Goal: Communication & Community: Answer question/provide support

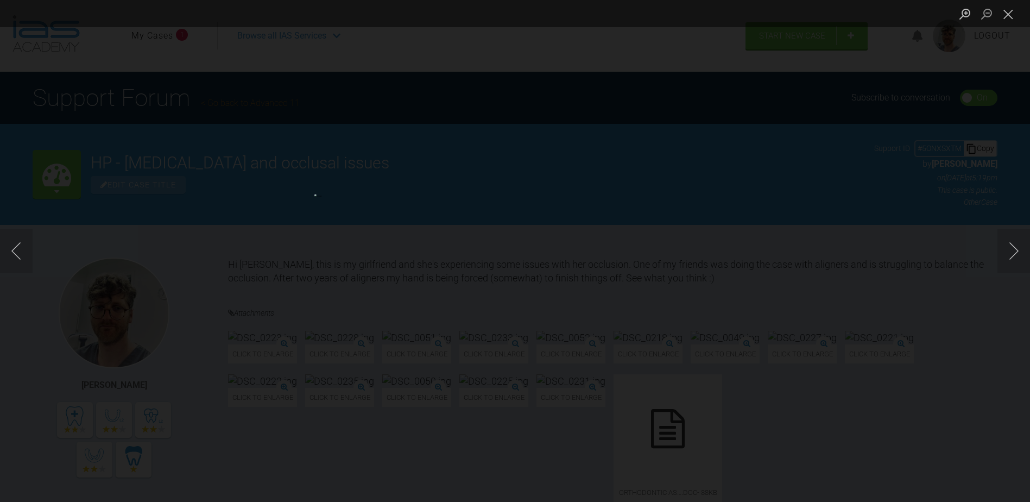
scroll to position [12742, 0]
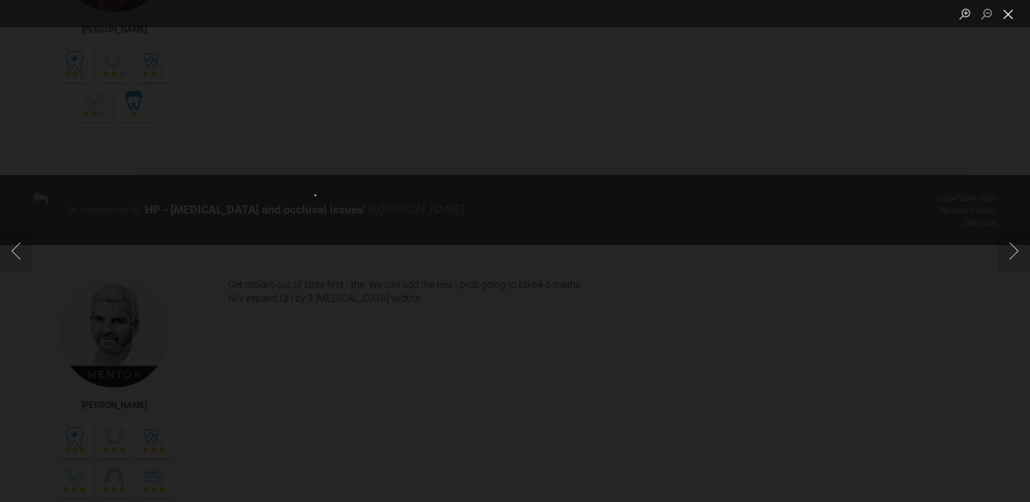
click at [999, 14] on button "Close lightbox" at bounding box center [1008, 13] width 22 height 19
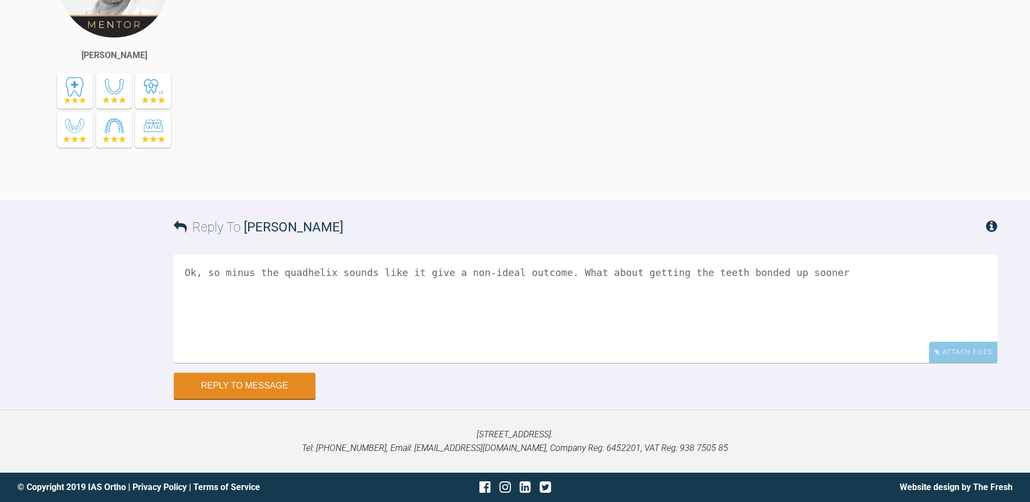
scroll to position [15130, 0]
click at [359, 276] on textarea "Ok, so minus the quadhelix sounds like it give a non-ideal outcome. What about …" at bounding box center [585, 308] width 823 height 109
click at [401, 274] on textarea "Ok, so minus the quadhelix sounds like it give a non-ideal outcome. What about …" at bounding box center [585, 308] width 823 height 109
click at [405, 278] on textarea "Ok, so minus the quadhelix sounds like it give a non-ideal outcome. What about …" at bounding box center [585, 308] width 823 height 109
drag, startPoint x: 220, startPoint y: 270, endPoint x: 245, endPoint y: 275, distance: 25.4
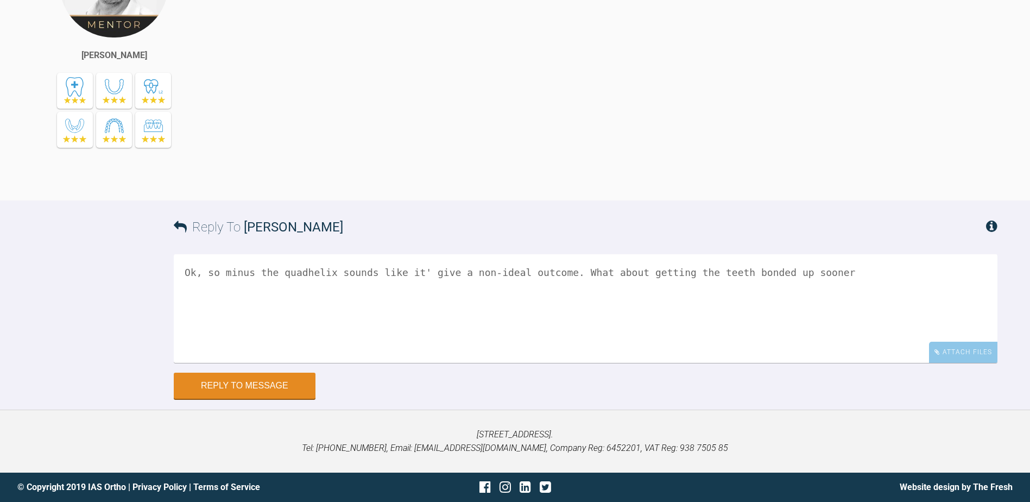
click at [245, 275] on textarea "Ok, so minus the quadhelix sounds like it' give a non-ideal outcome. What about…" at bounding box center [585, 308] width 823 height 109
drag, startPoint x: 514, startPoint y: 270, endPoint x: 340, endPoint y: 273, distance: 173.7
click at [340, 273] on textarea "Ok, so without the quadhelix sounds like it' give a non-ideal outcome. What abo…" at bounding box center [585, 308] width 823 height 109
click at [287, 273] on textarea "Ok, so without the quadhelix gives outcome. What about getting the teeth bonded…" at bounding box center [585, 308] width 823 height 109
drag, startPoint x: 263, startPoint y: 272, endPoint x: 224, endPoint y: 272, distance: 39.1
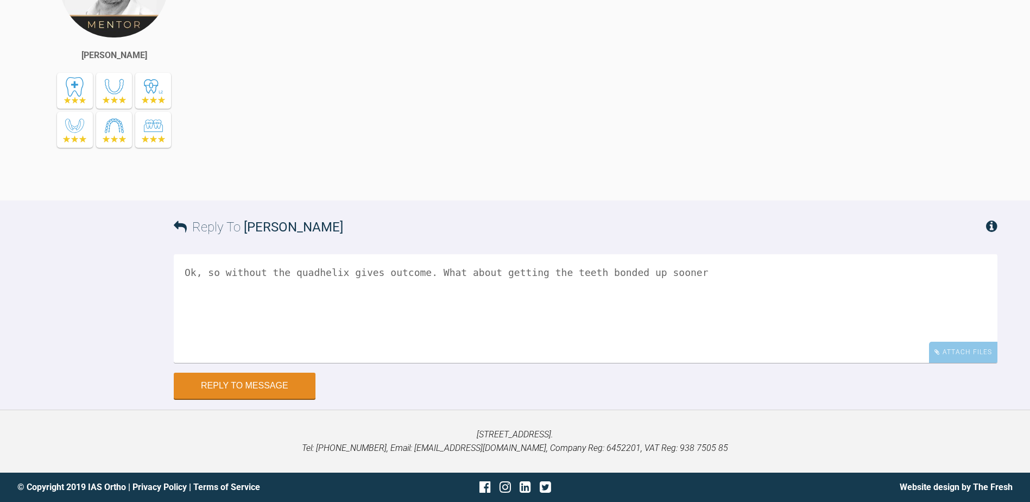
click at [224, 272] on textarea "Ok, so without the quadhelix gives outcome. What about getting the teeth bonded…" at bounding box center [585, 308] width 823 height 109
click at [369, 270] on textarea "Ok, so losing the quadhelix gives outcome. What about getting the teeth bonded …" at bounding box center [585, 308] width 823 height 109
click at [503, 300] on textarea "Ok, so losing the quadhelix gives a poor outcome. What about getting the teeth …" at bounding box center [585, 308] width 823 height 109
drag, startPoint x: 736, startPoint y: 286, endPoint x: 743, endPoint y: 277, distance: 10.9
click at [737, 285] on textarea "Ok, so losing the quadhelix gives a poor outcome. What about getting the teeth …" at bounding box center [585, 308] width 823 height 109
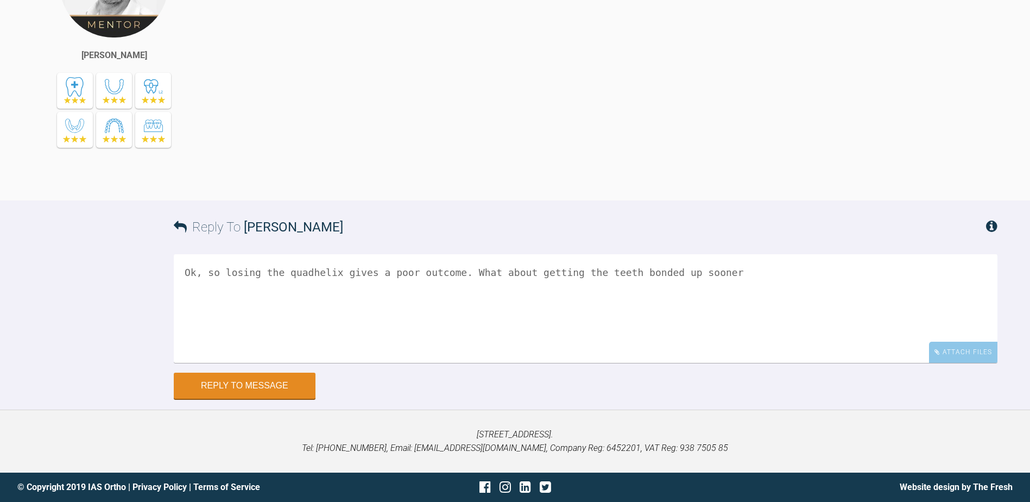
click at [599, 320] on textarea "Ok, so losing the quadhelix gives a poor outcome. What about getting the teeth …" at bounding box center [585, 308] width 823 height 109
click at [484, 291] on textarea "Ok, so losing the quadhelix gives a poor outcome. What about getting the teeth …" at bounding box center [585, 308] width 823 height 109
click at [465, 276] on textarea "Ok, so losing the quadhelix gives a poor outcome. What about getting the teeth …" at bounding box center [585, 308] width 823 height 109
click at [471, 269] on textarea "Ok, so losing the quadhelix gives a poor outcome. What about getting the teeth …" at bounding box center [585, 308] width 823 height 109
click at [476, 268] on textarea "Ok, so losing the quadhelix gives a poor outcome. What about getting the teeth …" at bounding box center [585, 308] width 823 height 109
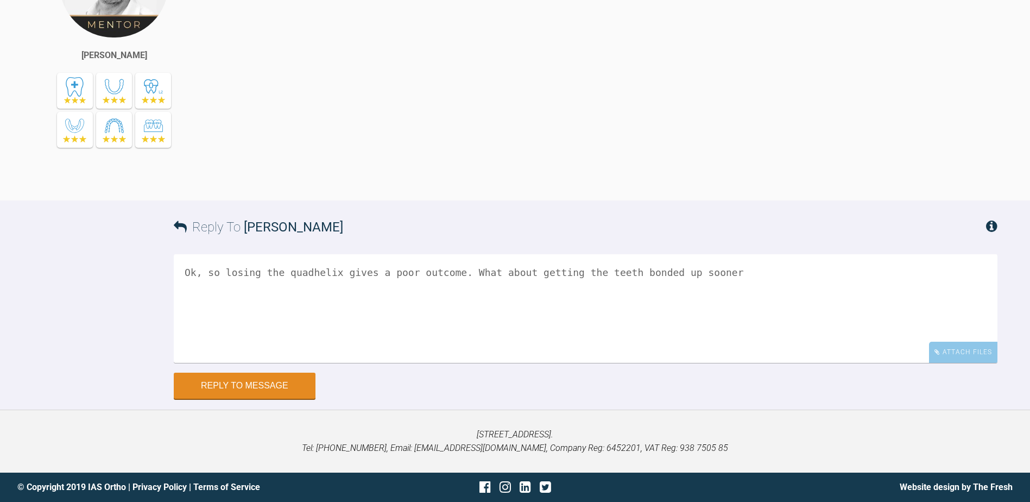
click at [444, 270] on textarea "Ok, so losing the quadhelix gives a poor outcome. What about getting the teeth …" at bounding box center [585, 308] width 823 height 109
click at [485, 275] on textarea "Ok, so losing the quadhelix gives a poor outcome. What about getting the teeth …" at bounding box center [585, 308] width 823 height 109
click at [649, 284] on textarea "Ok, so losing the quadhelix gives a poor outcome. What about getting the teeth …" at bounding box center [585, 308] width 823 height 109
click at [364, 325] on textarea "Ok, so losing the quadhelix gives a poor outcome. What about getting the teeth …" at bounding box center [585, 308] width 823 height 109
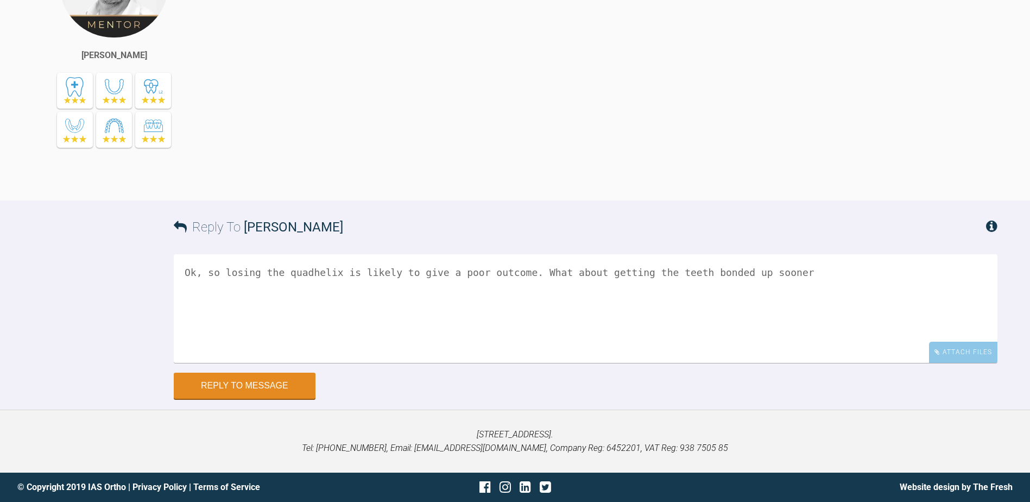
click at [802, 319] on textarea "Ok, so losing the quadhelix is likely to give a poor outcome. What about gettin…" at bounding box center [585, 308] width 823 height 109
type textarea "Ok, so losing the quadhelix is likely to give a poor outcome. What about gettin…"
click at [249, 387] on button "Reply to Message" at bounding box center [245, 386] width 142 height 26
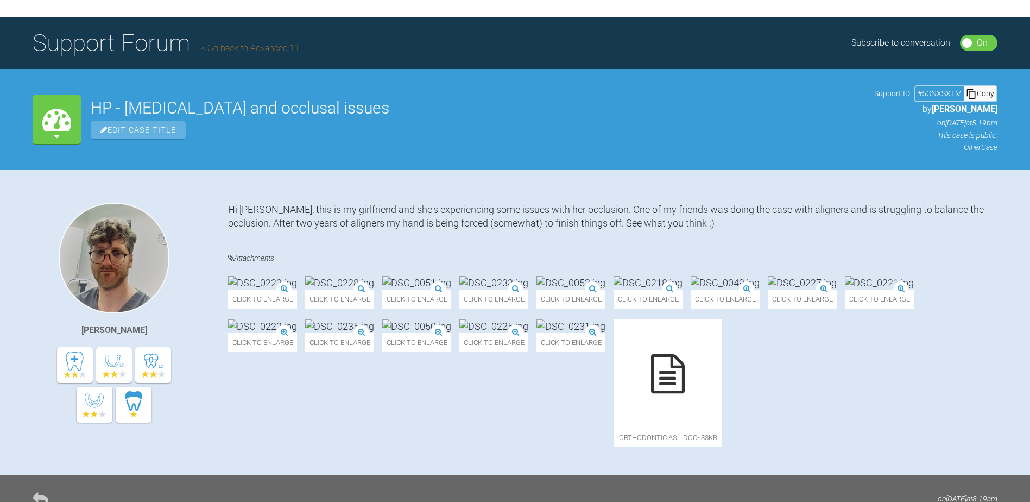
scroll to position [0, 0]
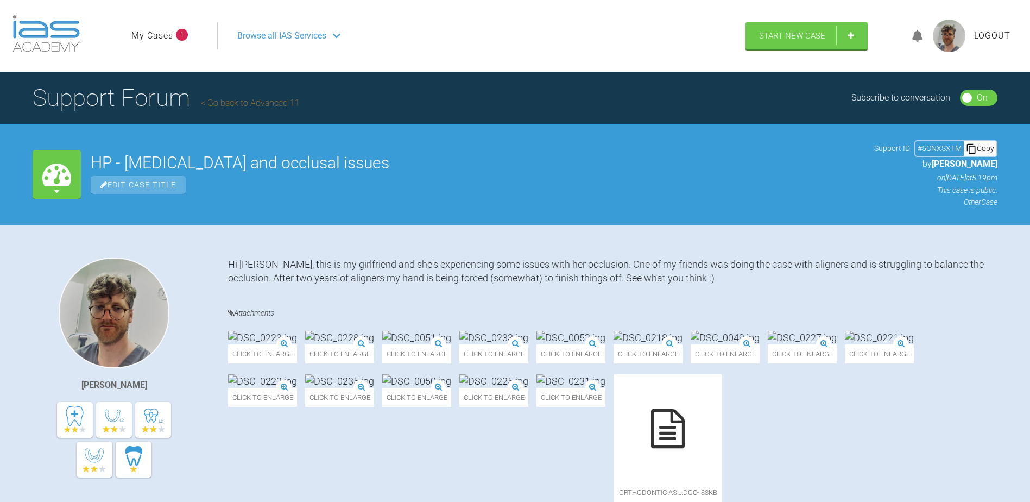
click at [163, 32] on link "My Cases" at bounding box center [152, 36] width 42 height 14
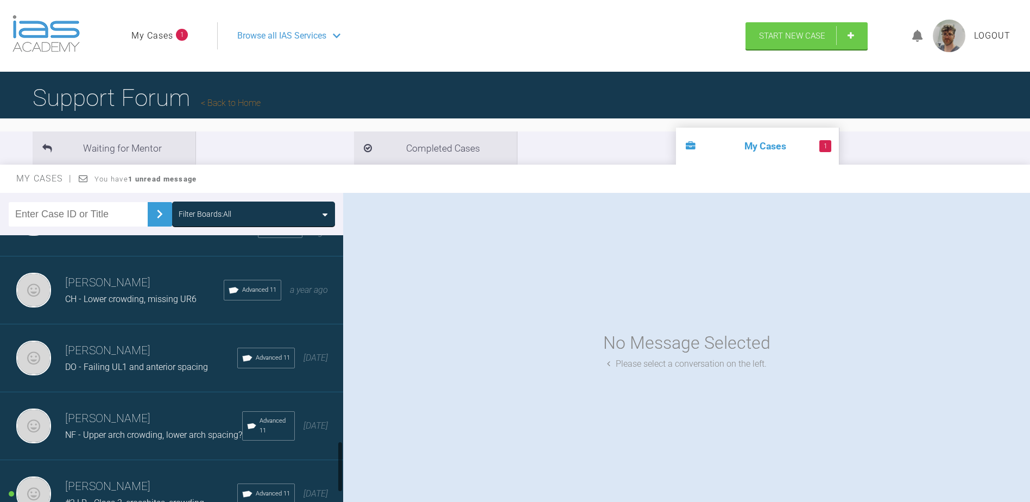
scroll to position [1161, 0]
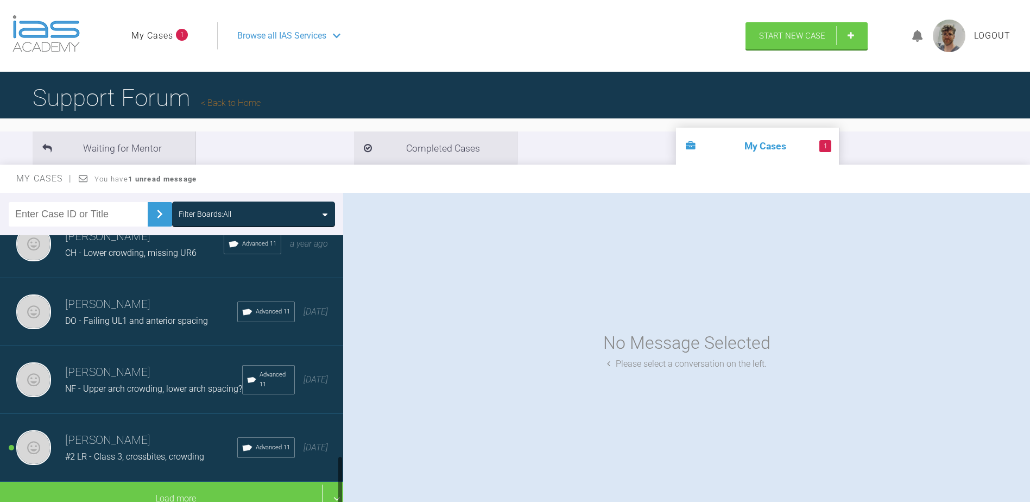
click at [98, 451] on span "#2 LR - Class 3, crossbites, crowding" at bounding box center [134, 456] width 139 height 10
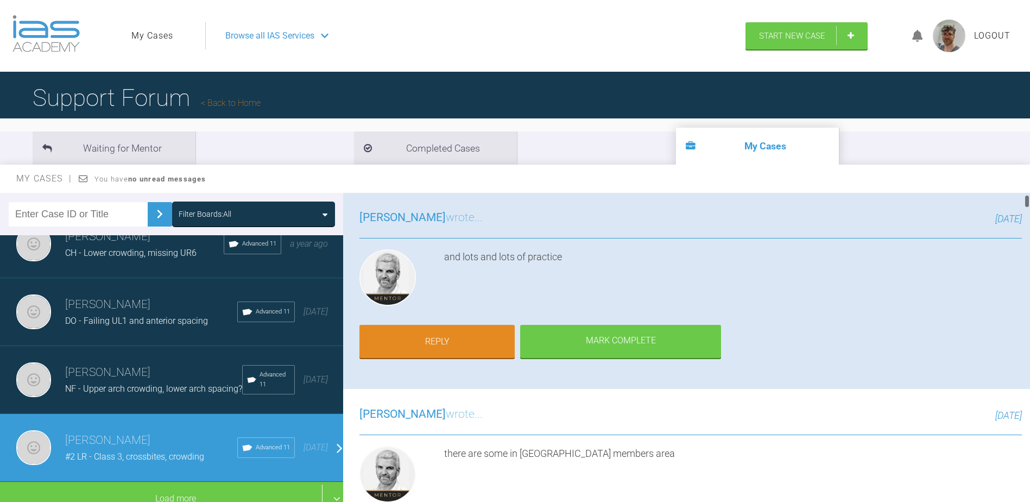
scroll to position [0, 0]
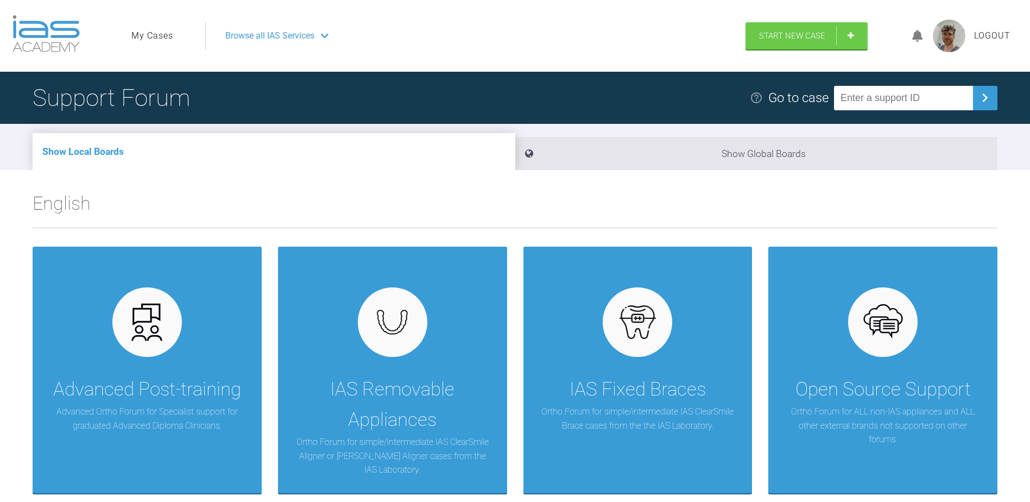
click at [151, 24] on ul "My Cases" at bounding box center [168, 35] width 74 height 27
click at [278, 31] on span "Browse all IAS Services" at bounding box center [269, 36] width 89 height 14
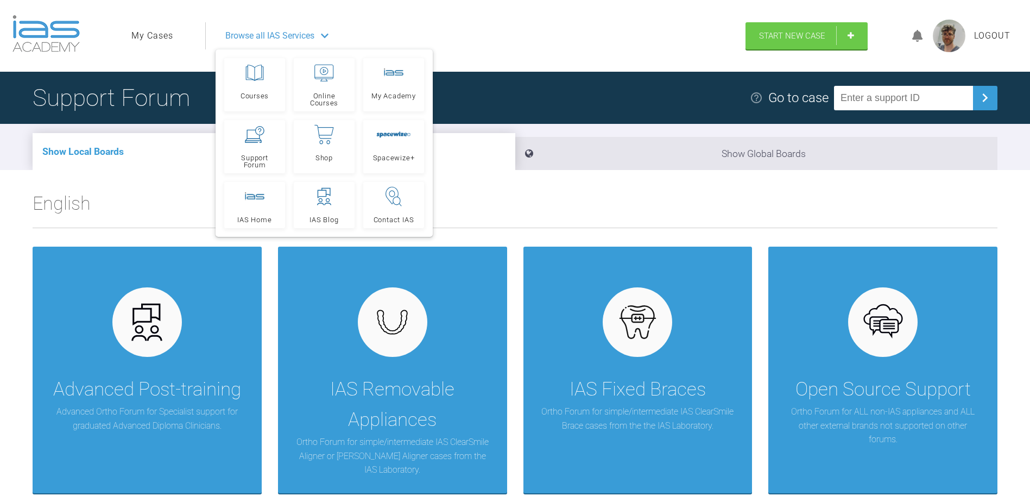
click at [560, 221] on h2 "English" at bounding box center [515, 207] width 965 height 39
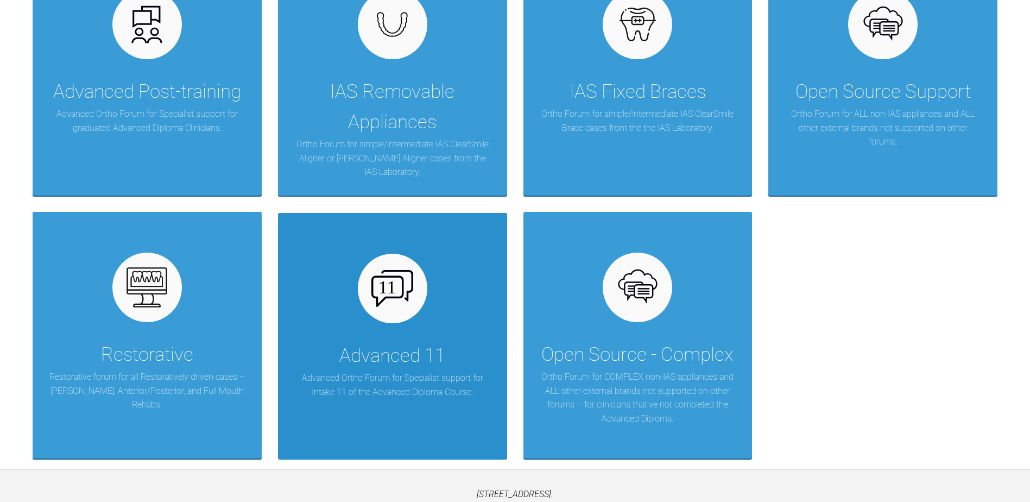
click at [416, 277] on div at bounding box center [392, 287] width 69 height 69
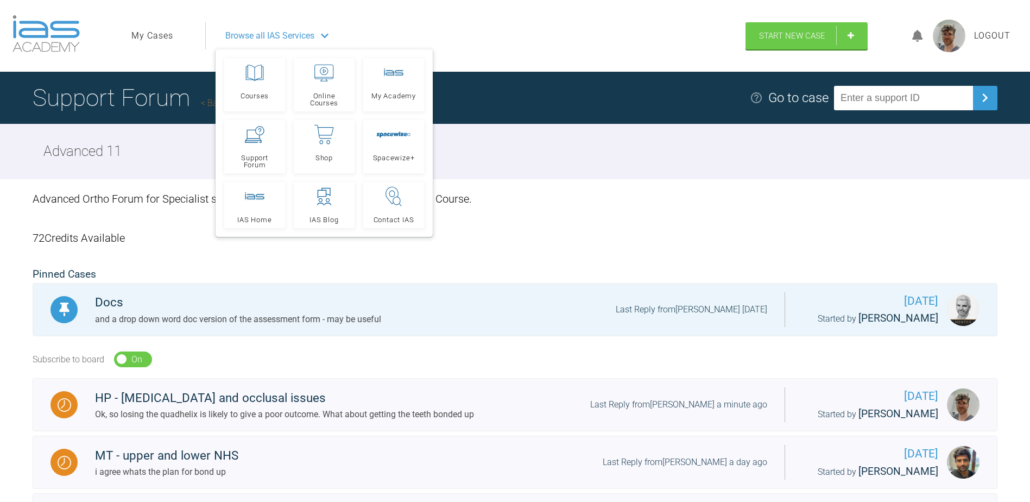
click at [271, 34] on span "Browse all IAS Services" at bounding box center [269, 36] width 89 height 14
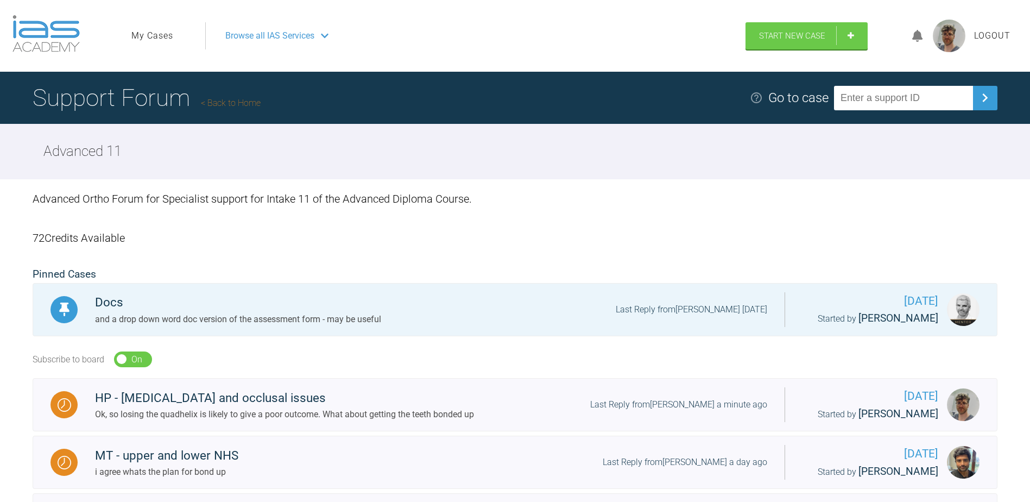
click at [271, 34] on span "Browse all IAS Services" at bounding box center [269, 36] width 89 height 14
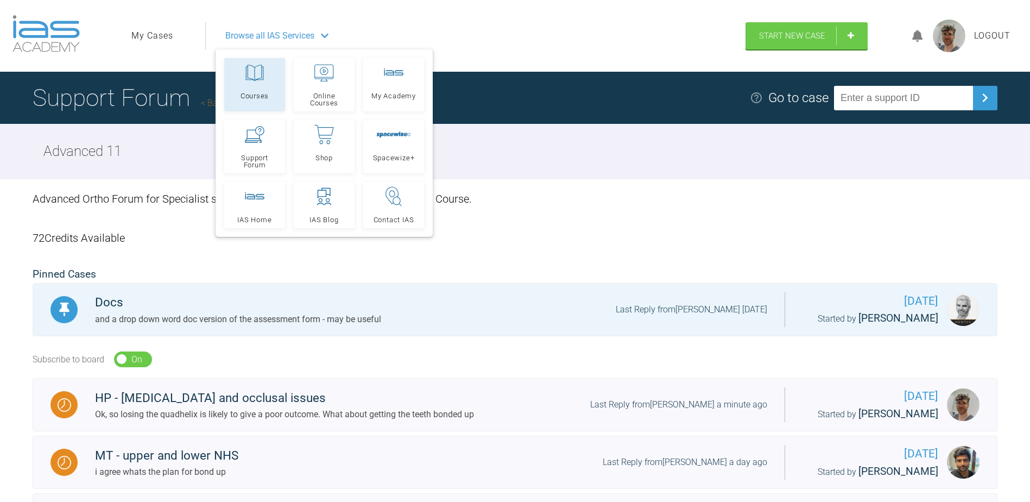
click at [269, 94] on span "Courses" at bounding box center [254, 95] width 28 height 7
